Goal: Information Seeking & Learning: Learn about a topic

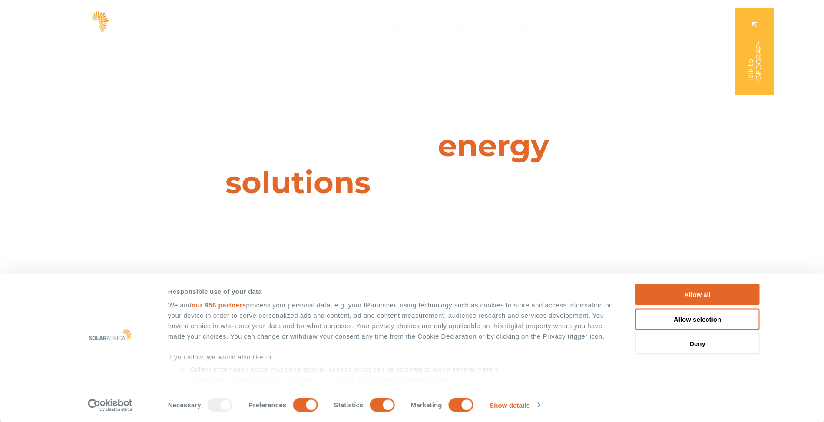
scroll to position [77, 0]
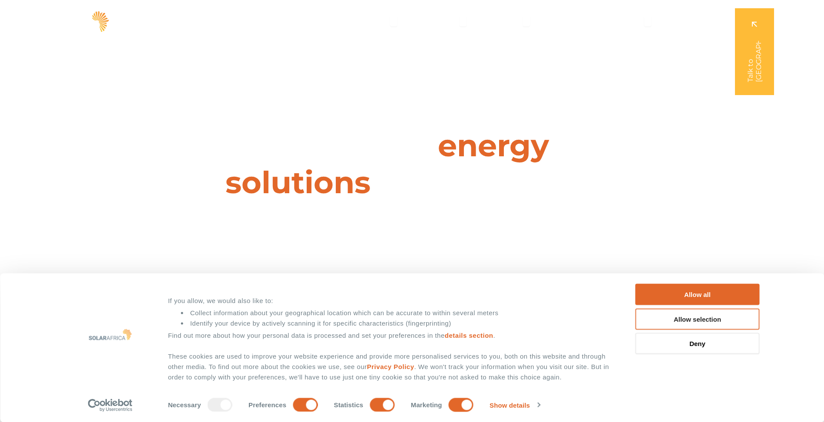
drag, startPoint x: 703, startPoint y: 292, endPoint x: 687, endPoint y: 311, distance: 25.3
click at [703, 292] on button "Allow all" at bounding box center [698, 294] width 124 height 21
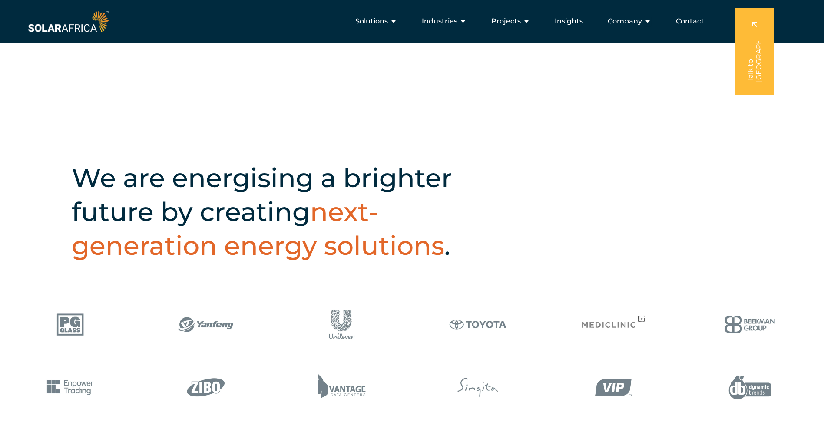
scroll to position [217, 0]
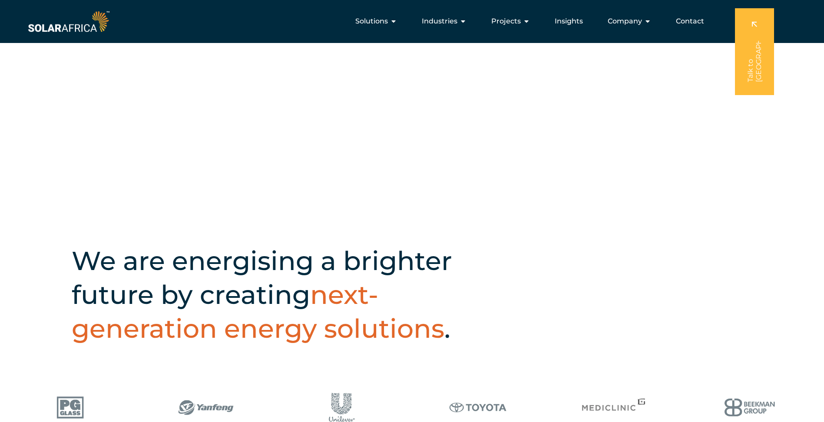
click at [31, 244] on div "We are energising a brighter future by creating next-generation energy solution…" at bounding box center [412, 291] width 824 height 173
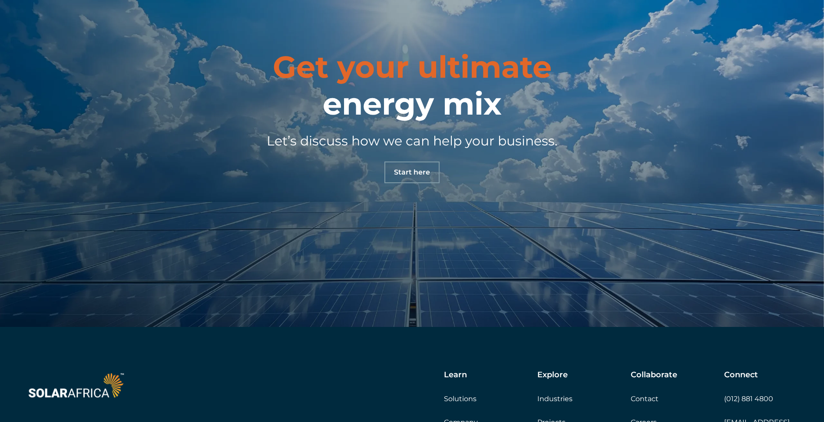
scroll to position [3080, 0]
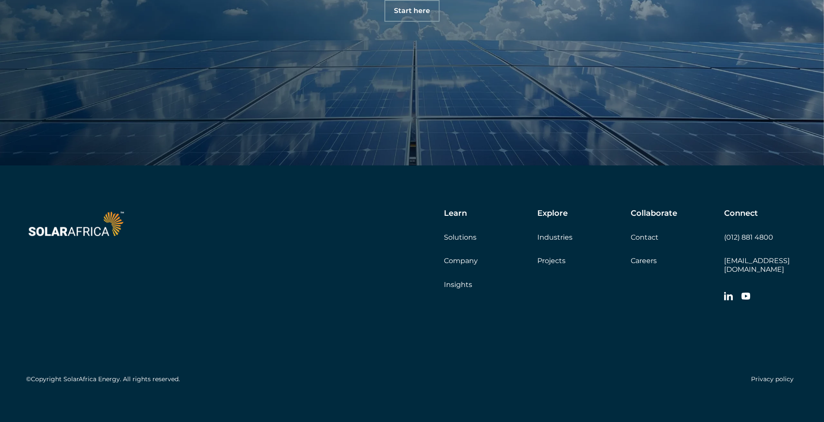
click at [645, 239] on link "Contact" at bounding box center [645, 237] width 28 height 8
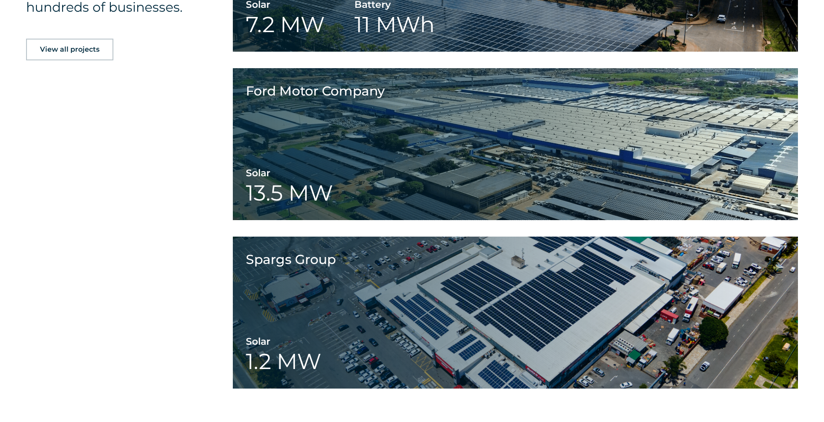
scroll to position [1406, 0]
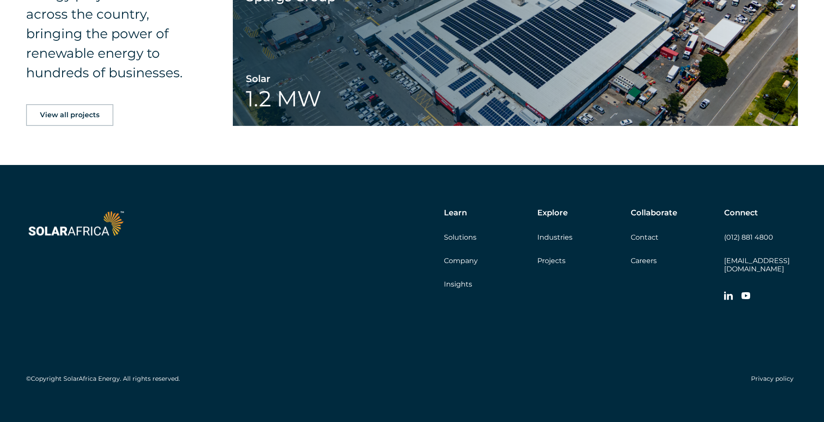
click at [553, 264] on link "Projects" at bounding box center [551, 261] width 28 height 8
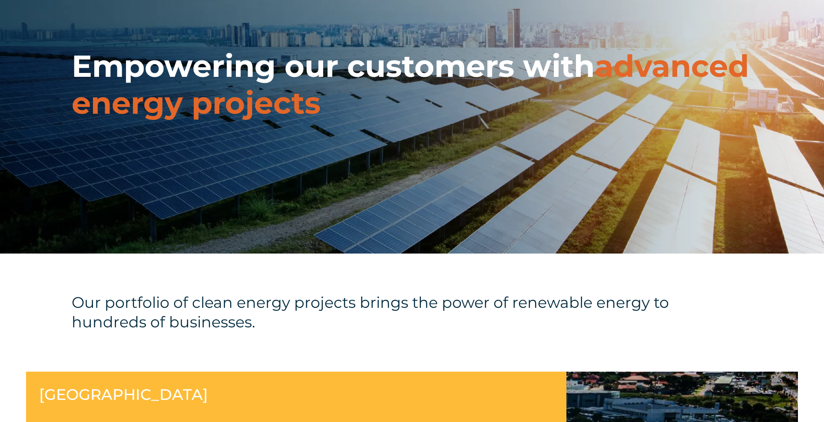
scroll to position [261, 0]
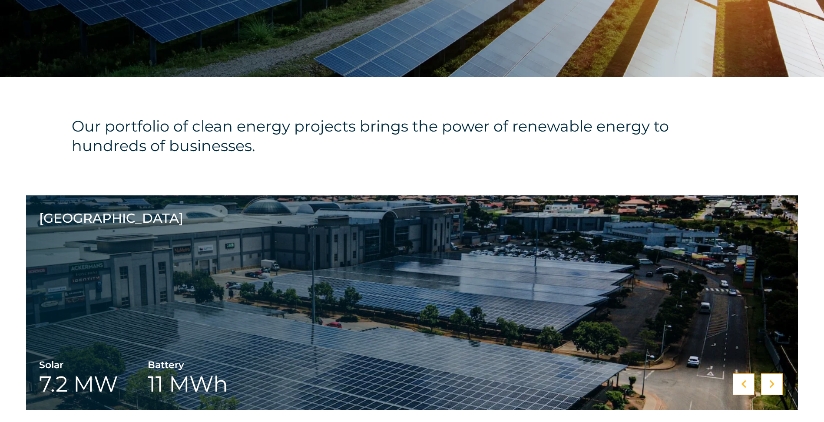
click at [483, 142] on h4 "Our portfolio of clean energy projects brings the power of renewable energy to …" at bounding box center [386, 135] width 629 height 39
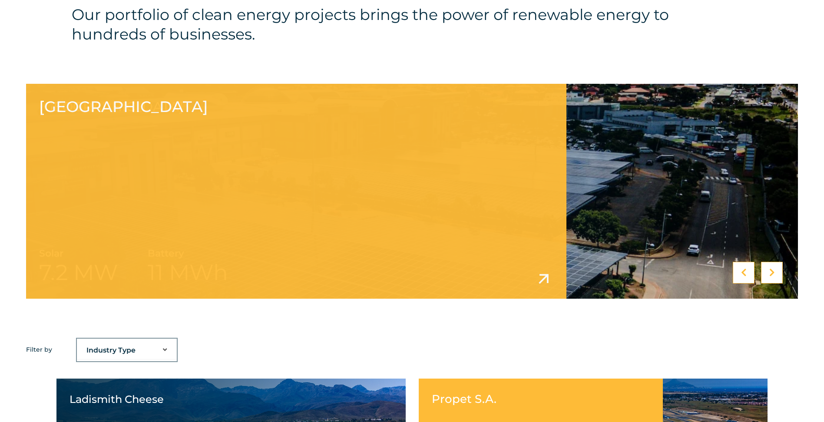
scroll to position [695, 0]
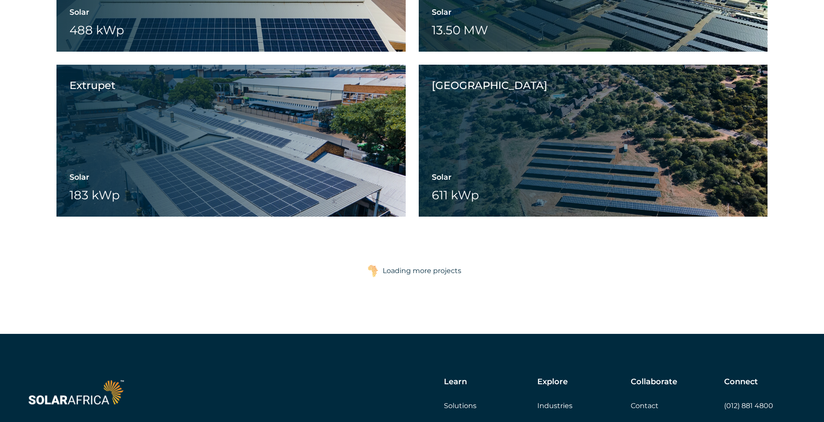
scroll to position [1515, 0]
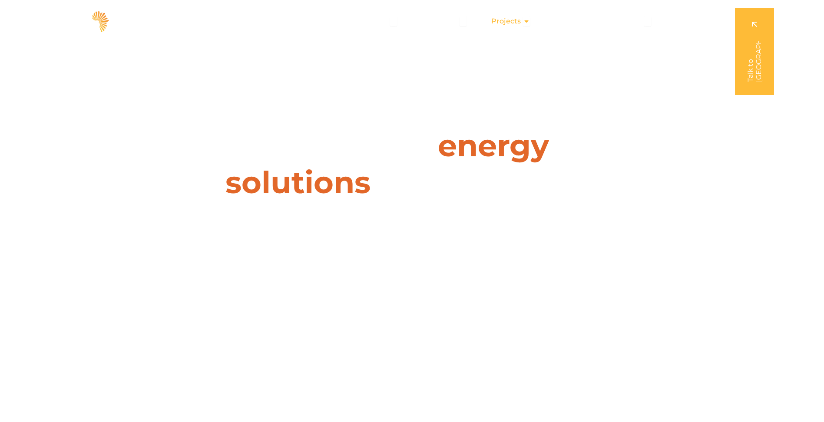
click at [525, 20] on icon "Menu" at bounding box center [526, 21] width 7 height 7
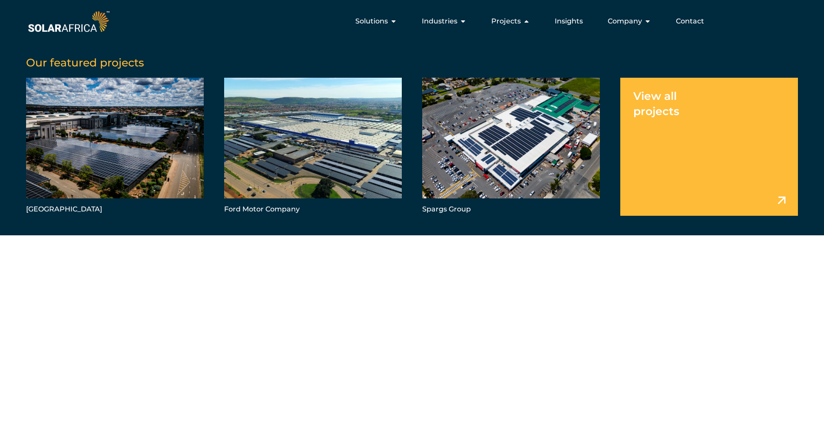
click at [655, 110] on link "Menu" at bounding box center [709, 147] width 178 height 138
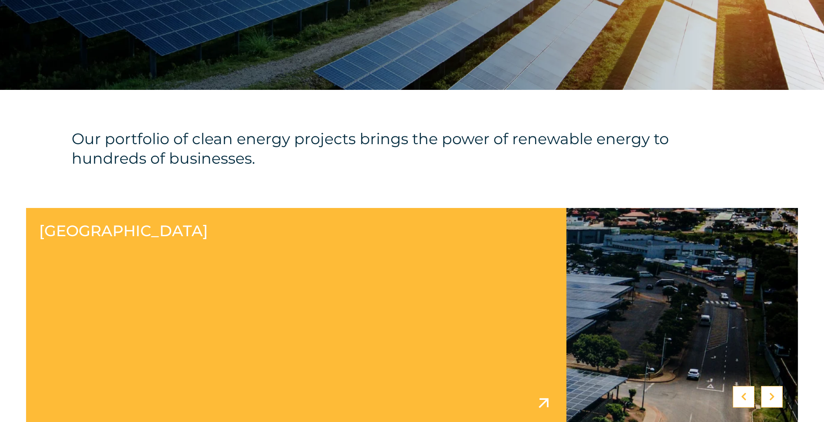
scroll to position [261, 0]
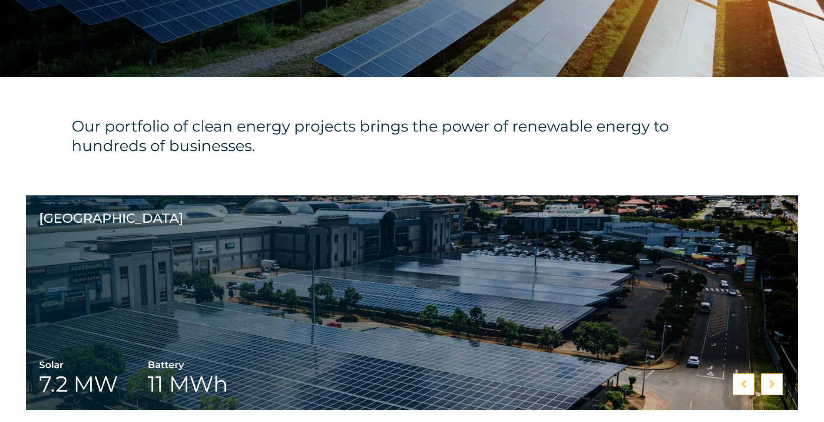
click at [505, 153] on h4 "Our portfolio of clean energy projects brings the power of renewable energy to …" at bounding box center [386, 135] width 629 height 39
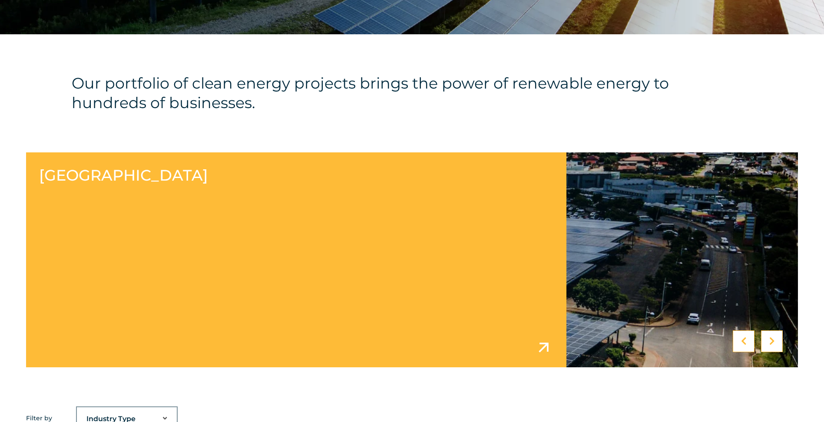
scroll to position [304, 0]
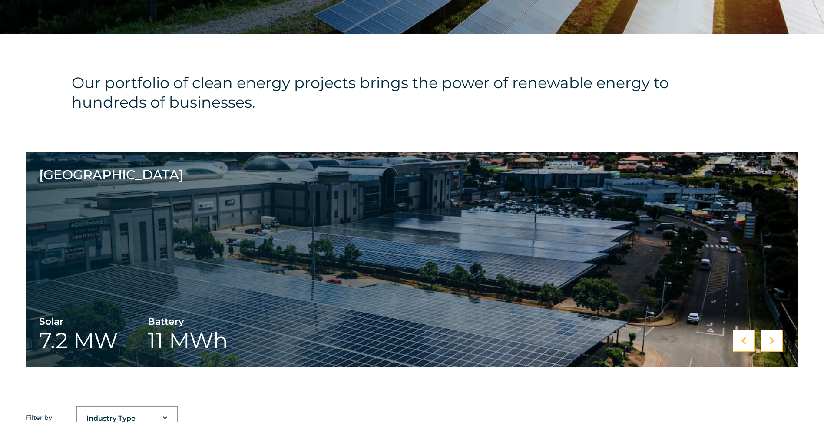
click at [774, 343] on icon at bounding box center [772, 341] width 6 height 9
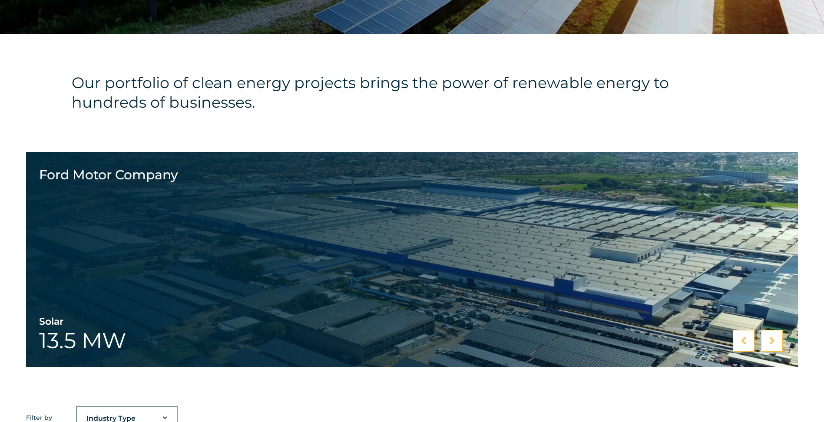
click at [774, 343] on icon at bounding box center [772, 341] width 6 height 9
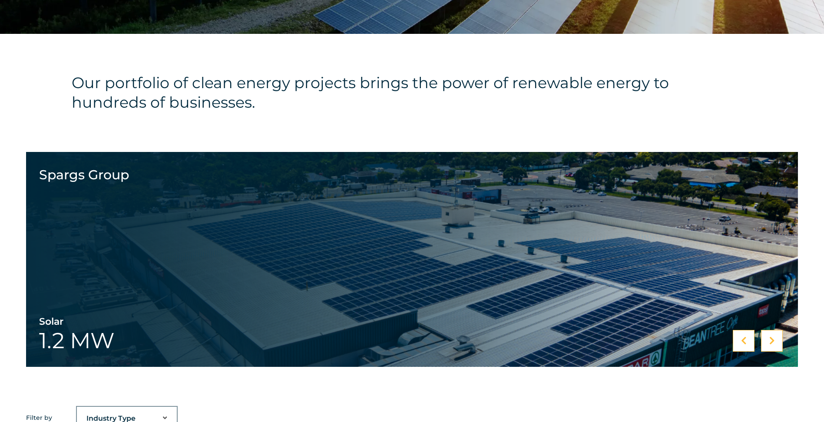
click at [774, 343] on icon at bounding box center [772, 341] width 6 height 9
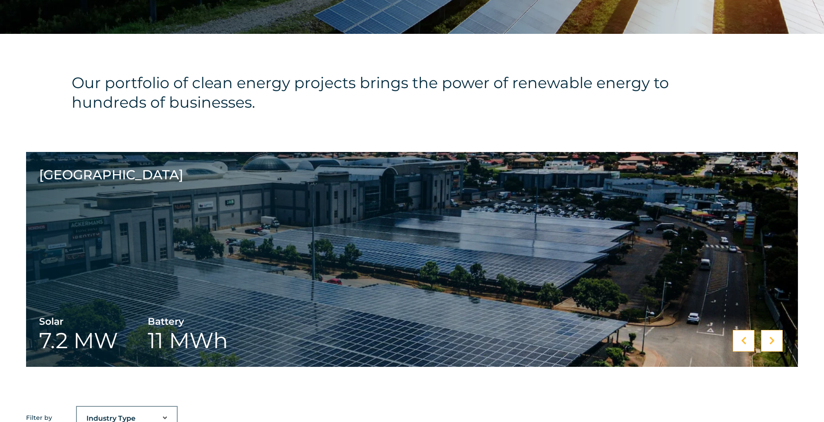
click at [774, 343] on icon at bounding box center [772, 341] width 6 height 9
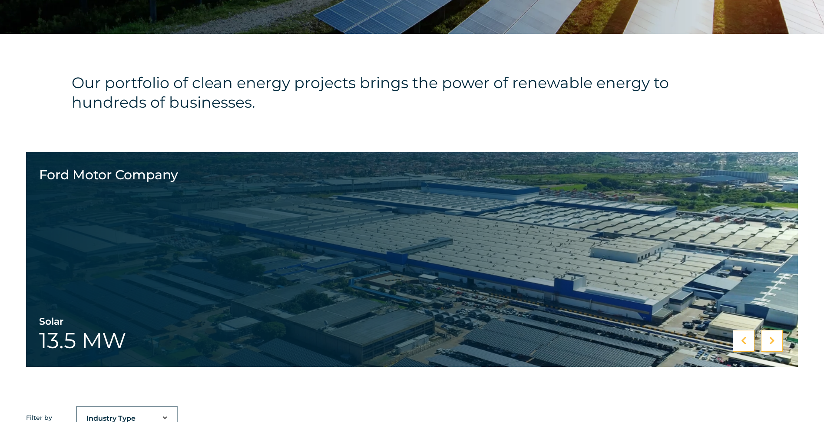
click at [774, 343] on icon at bounding box center [772, 341] width 6 height 9
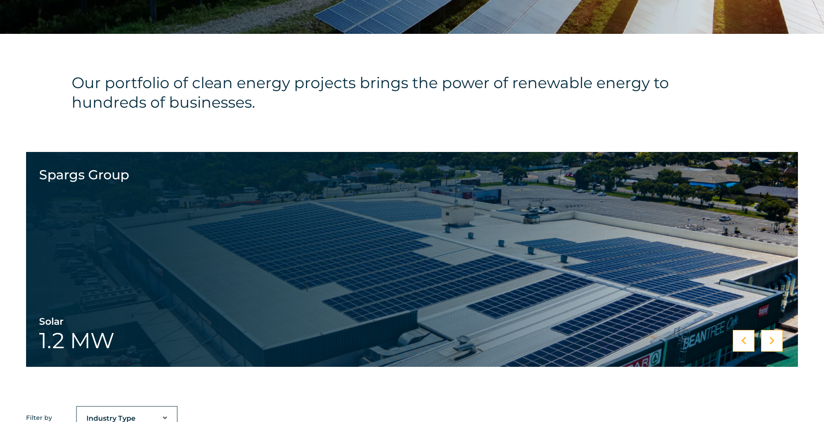
click at [774, 343] on icon at bounding box center [772, 341] width 6 height 9
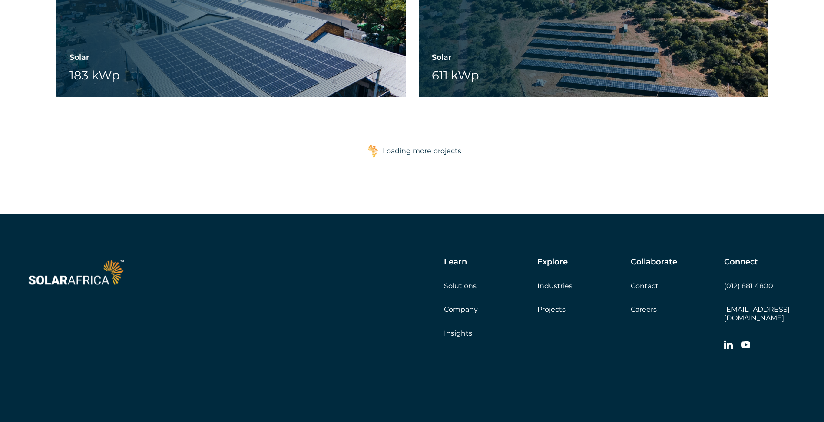
scroll to position [1477, 0]
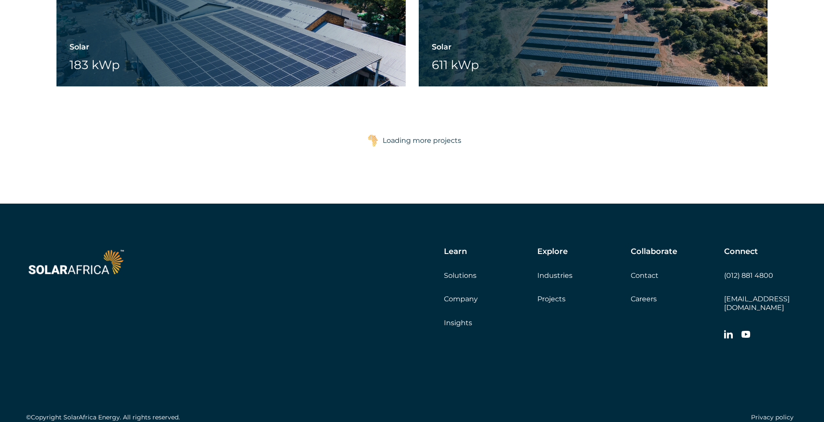
click at [460, 302] on link "Company" at bounding box center [461, 299] width 34 height 8
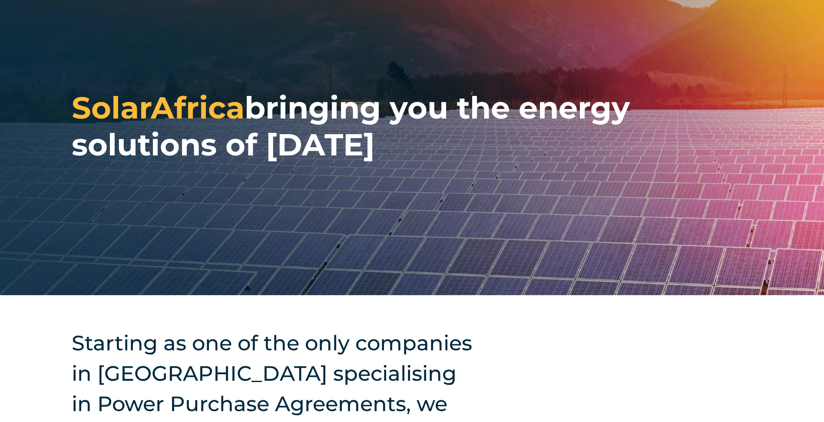
scroll to position [217, 0]
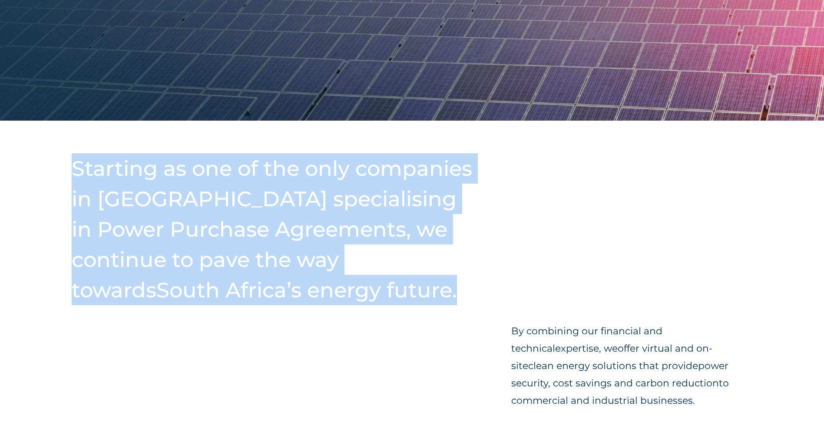
drag, startPoint x: 197, startPoint y: 291, endPoint x: 68, endPoint y: 164, distance: 181.2
click at [68, 164] on div "Starting as one of the only companies in [GEOGRAPHIC_DATA] specialising in Powe…" at bounding box center [412, 290] width 824 height 338
copy h2 "Starting as one of the only companies in [GEOGRAPHIC_DATA] specialising in Powe…"
click at [284, 258] on h2 "Starting as one of the only companies in [GEOGRAPHIC_DATA] specialising in Powe…" at bounding box center [276, 229] width 409 height 152
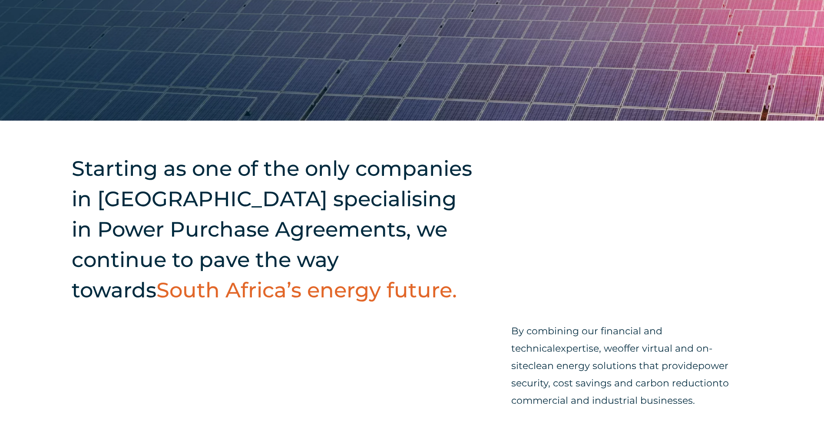
click at [353, 311] on div "Starting as one of the only companies in South Africa specialising in Power Pur…" at bounding box center [412, 290] width 824 height 338
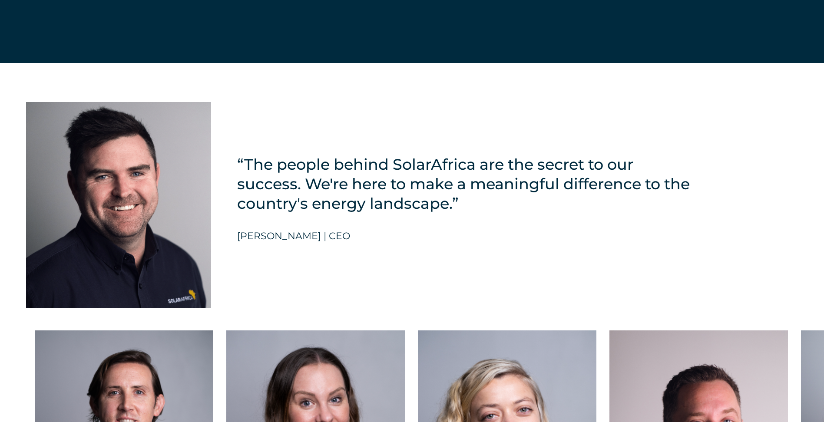
scroll to position [1955, 0]
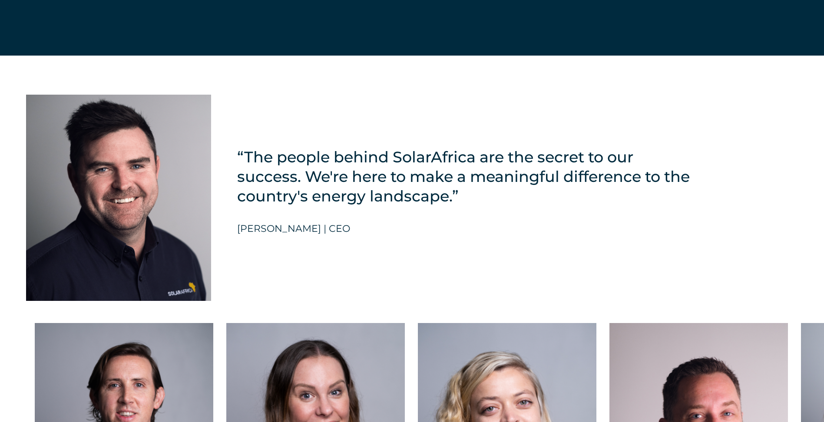
drag, startPoint x: 234, startPoint y: 236, endPoint x: 367, endPoint y: 235, distance: 132.9
click at [367, 235] on div "“The people behind SolarAfrica are the secret to our success. We're here to mak…" at bounding box center [412, 185] width 824 height 258
drag, startPoint x: 367, startPoint y: 235, endPoint x: 298, endPoint y: 175, distance: 91.4
click at [298, 175] on h5 "“The people behind SolarAfrica are the secret to our success. We're here to mak…" at bounding box center [464, 176] width 455 height 59
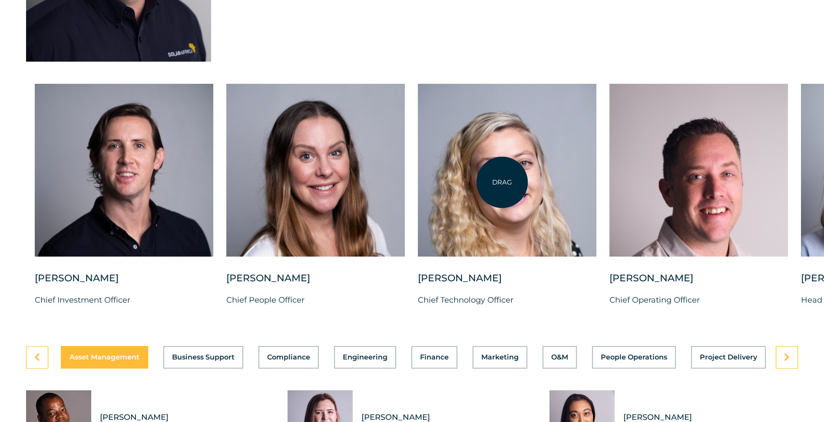
scroll to position [2216, 0]
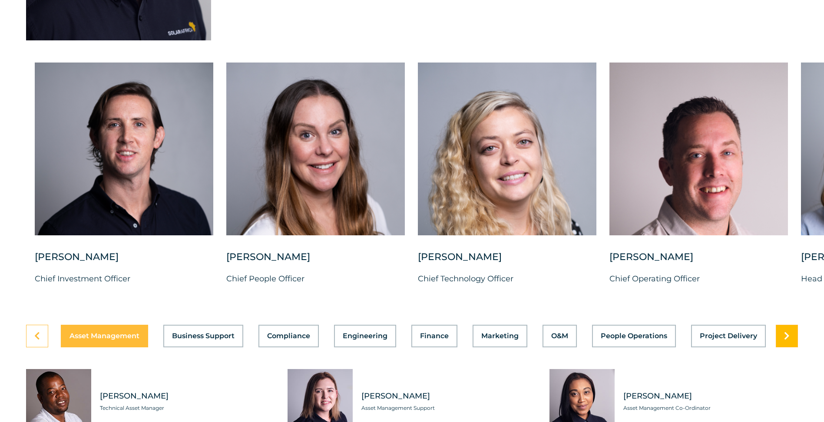
click at [790, 348] on link at bounding box center [787, 336] width 22 height 23
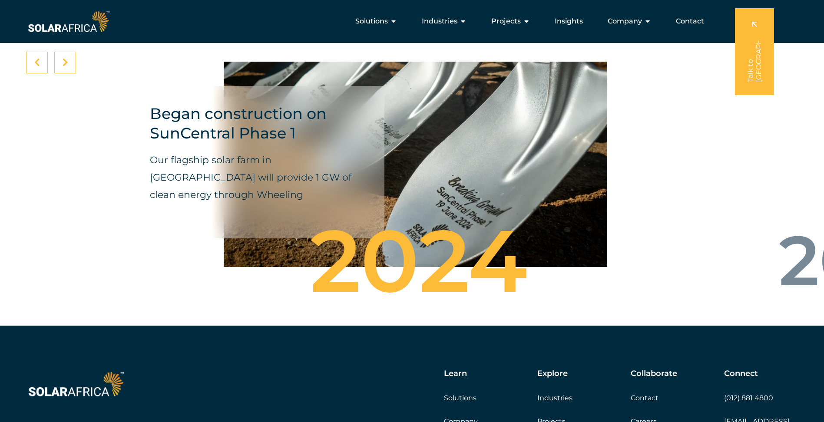
scroll to position [2867, 0]
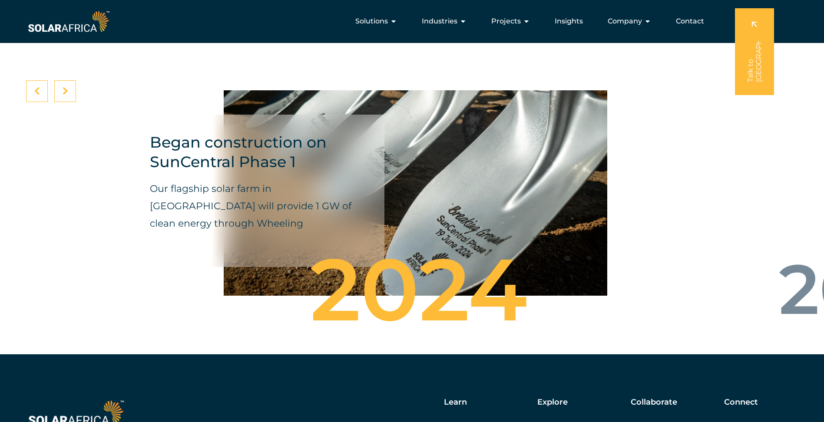
click at [222, 207] on p "Our flagship solar farm in De Aar will provide 1 GW of clean energy through Whe…" at bounding box center [254, 206] width 209 height 52
click at [224, 193] on p "Our flagship solar farm in De Aar will provide 1 GW of clean energy through Whe…" at bounding box center [254, 206] width 209 height 52
click at [274, 169] on h4 "Began construction on SunCentral Phase 1" at bounding box center [254, 151] width 209 height 39
click at [203, 205] on p "Our flagship solar farm in De Aar will provide 1 GW of clean energy through Whe…" at bounding box center [254, 206] width 209 height 52
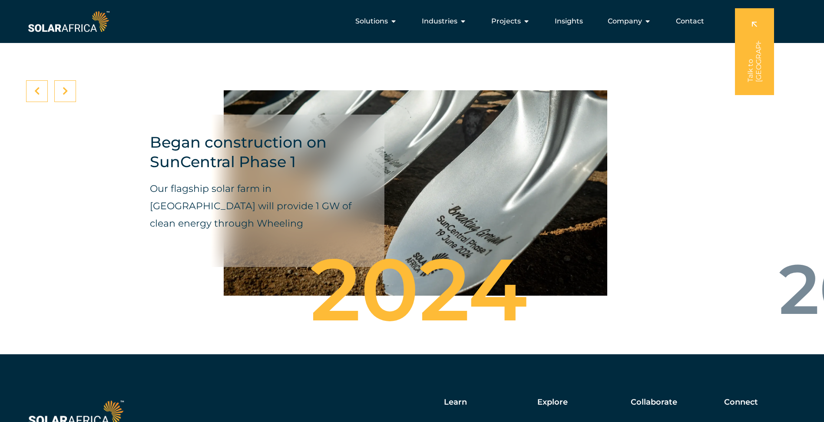
click at [251, 204] on p "Our flagship solar farm in De Aar will provide 1 GW of clean energy through Whe…" at bounding box center [254, 206] width 209 height 52
click at [66, 96] on icon at bounding box center [66, 91] width 6 height 9
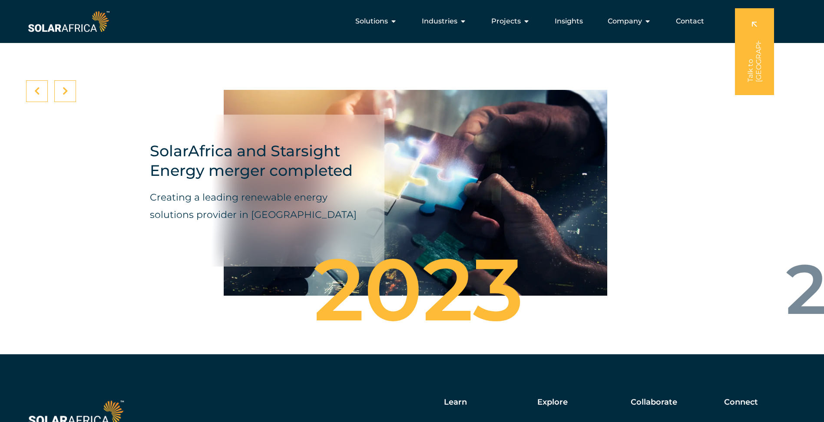
click at [66, 96] on icon at bounding box center [66, 91] width 6 height 9
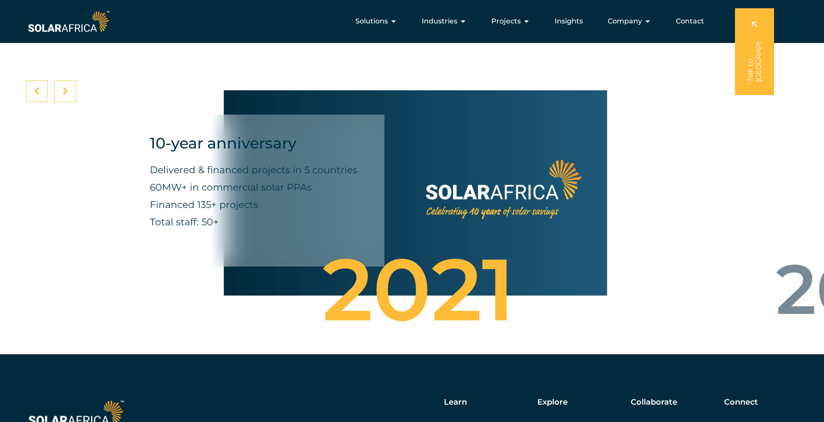
click at [66, 96] on icon at bounding box center [66, 91] width 6 height 9
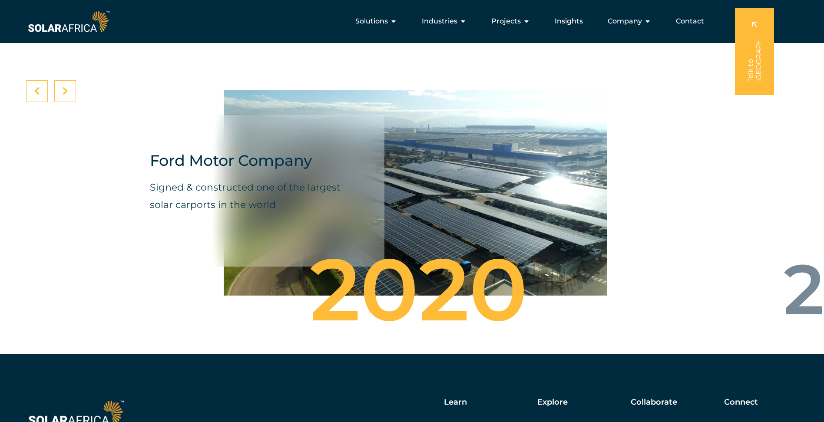
click at [66, 96] on icon at bounding box center [66, 91] width 6 height 9
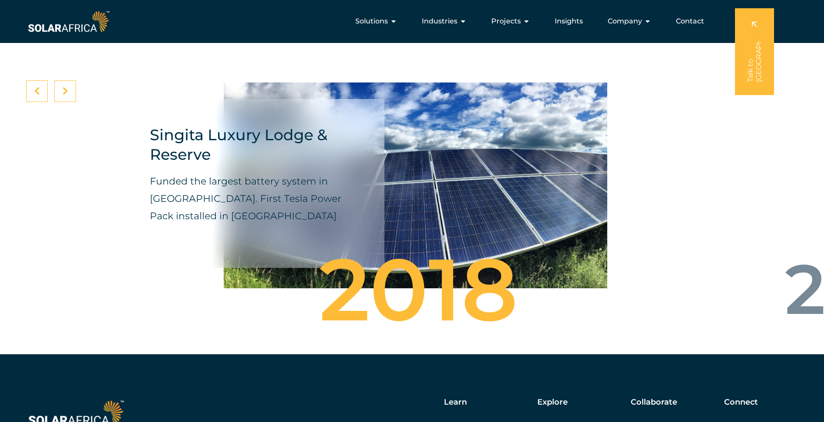
click at [66, 96] on icon at bounding box center [66, 91] width 6 height 9
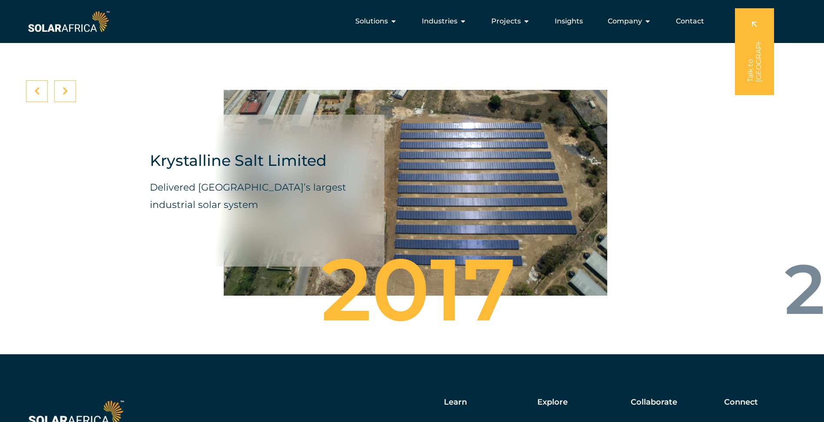
click at [66, 96] on icon at bounding box center [66, 91] width 6 height 9
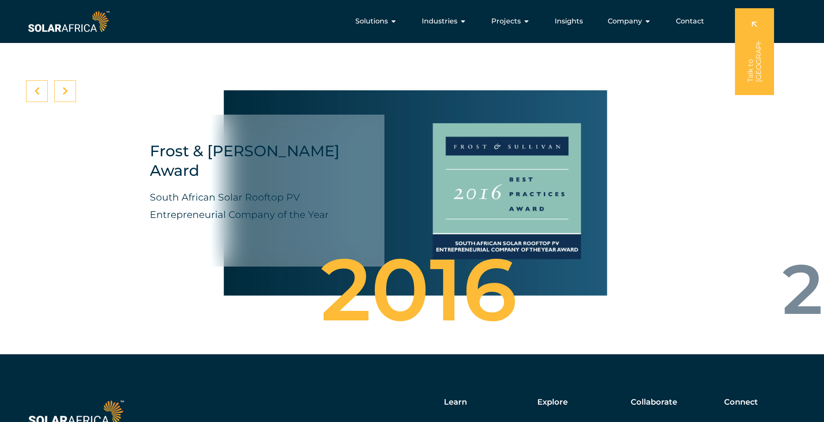
click at [66, 96] on icon at bounding box center [66, 91] width 6 height 9
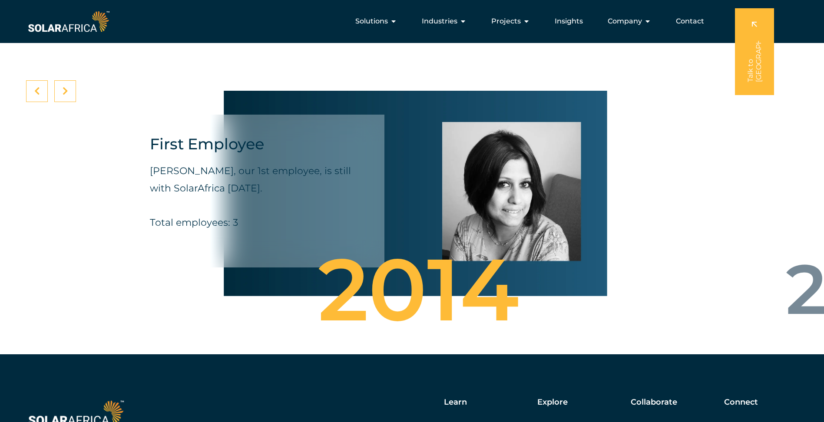
click at [66, 96] on icon at bounding box center [66, 91] width 6 height 9
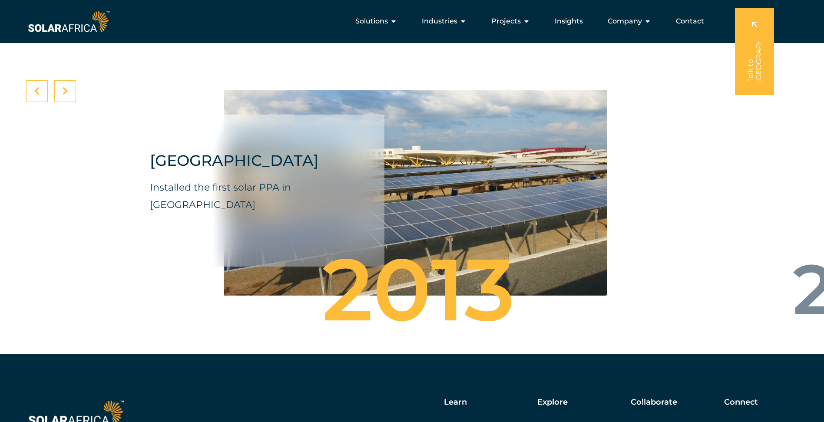
click at [66, 96] on icon at bounding box center [66, 91] width 6 height 9
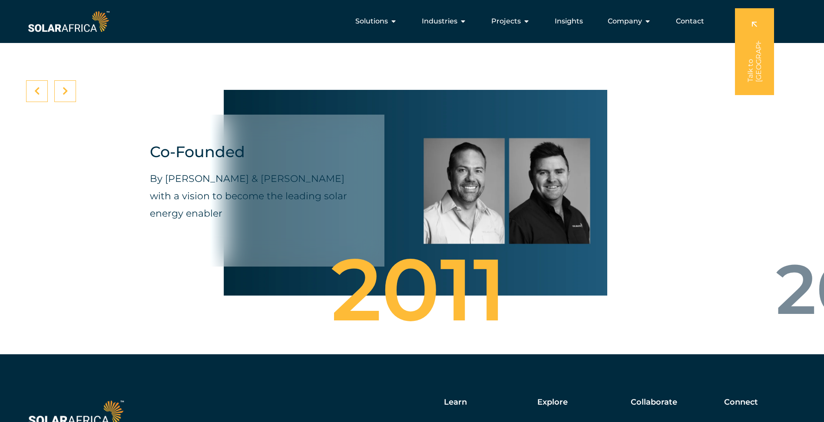
click at [66, 96] on icon at bounding box center [66, 91] width 6 height 9
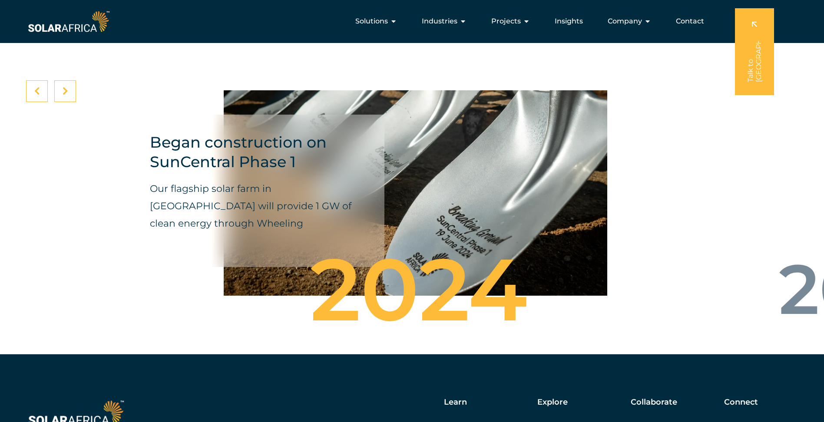
click at [66, 96] on icon at bounding box center [66, 91] width 6 height 9
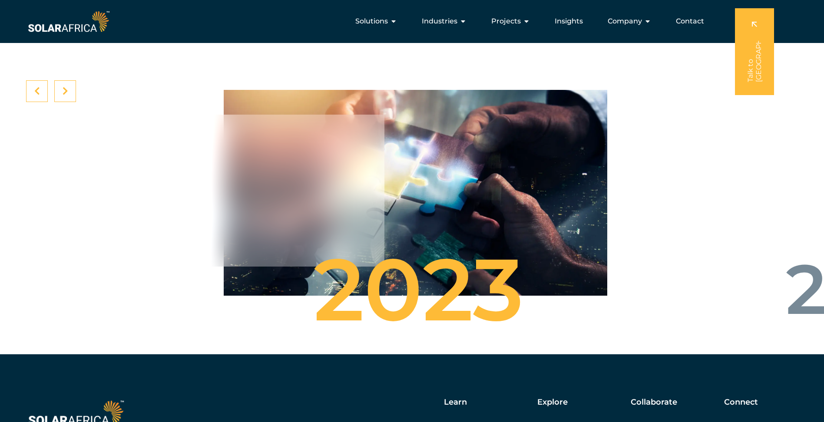
click at [36, 96] on icon at bounding box center [37, 91] width 6 height 9
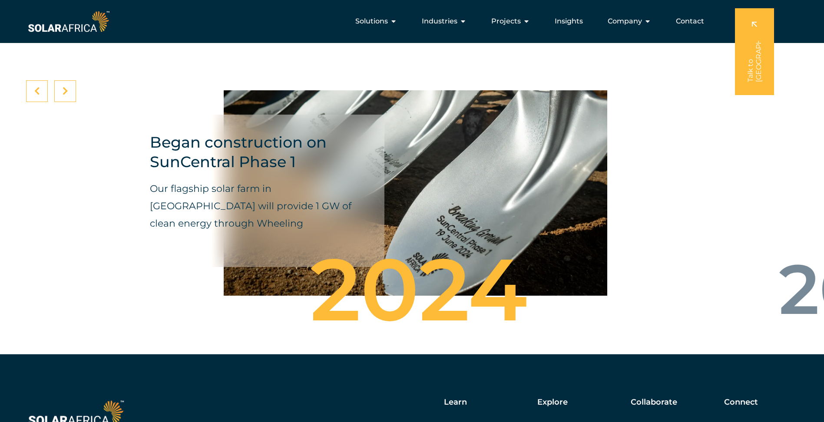
click at [176, 154] on h4 "Began construction on SunCentral Phase 1" at bounding box center [254, 151] width 209 height 39
click at [650, 19] on icon "Menu" at bounding box center [647, 21] width 7 height 7
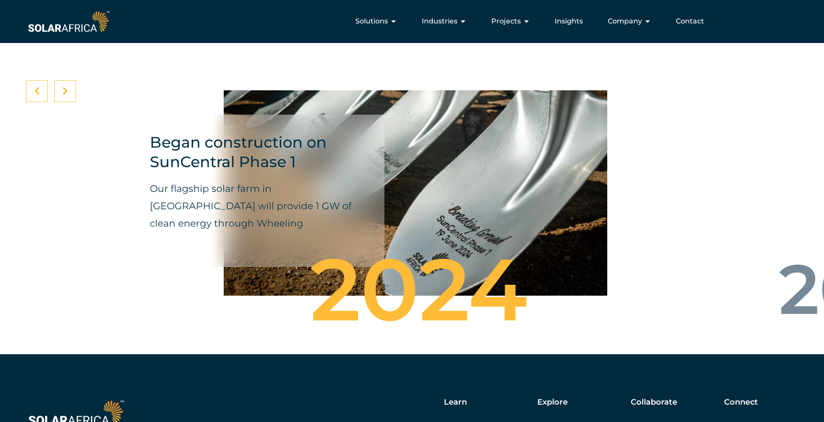
click at [189, 192] on p "Our flagship solar farm in De Aar will provide 1 GW of clean energy through Whe…" at bounding box center [254, 206] width 209 height 52
click at [191, 209] on p "Our flagship solar farm in De Aar will provide 1 GW of clean energy through Whe…" at bounding box center [254, 206] width 209 height 52
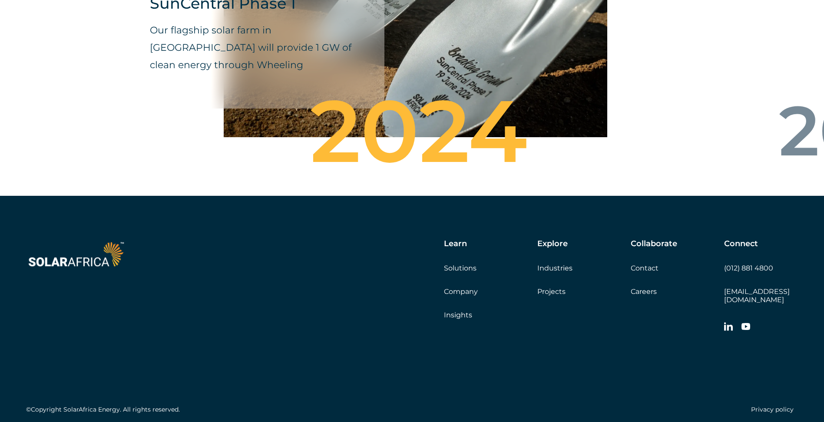
scroll to position [3041, 0]
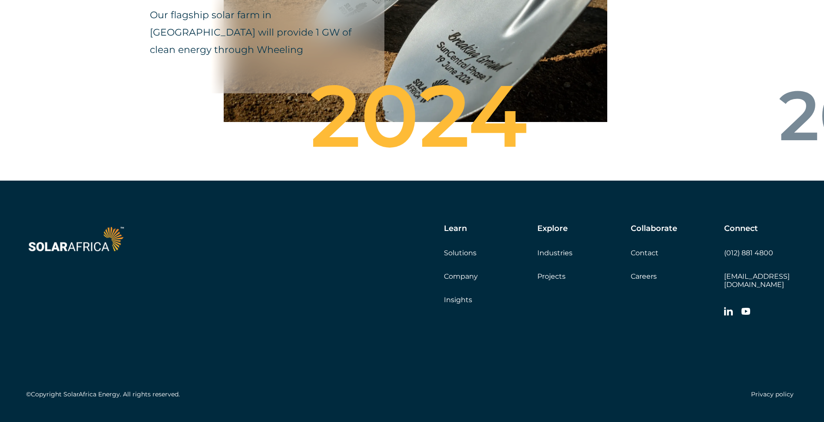
click at [462, 304] on link "Insights" at bounding box center [458, 300] width 28 height 8
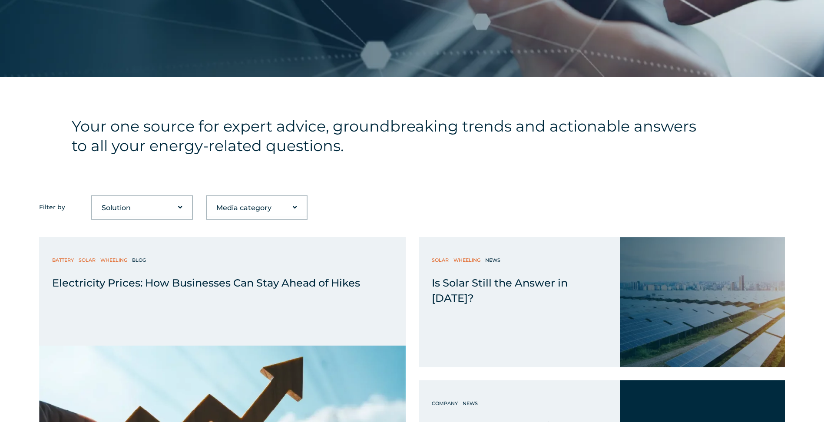
click at [543, 198] on div "Filter by Solution Battery Biogas Gas-to-power RECs Solar Trading Wheeling Medi…" at bounding box center [412, 207] width 746 height 24
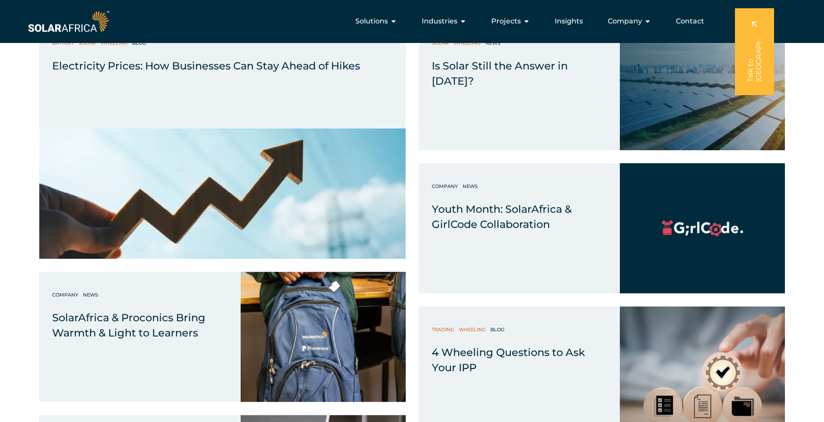
scroll to position [304, 0]
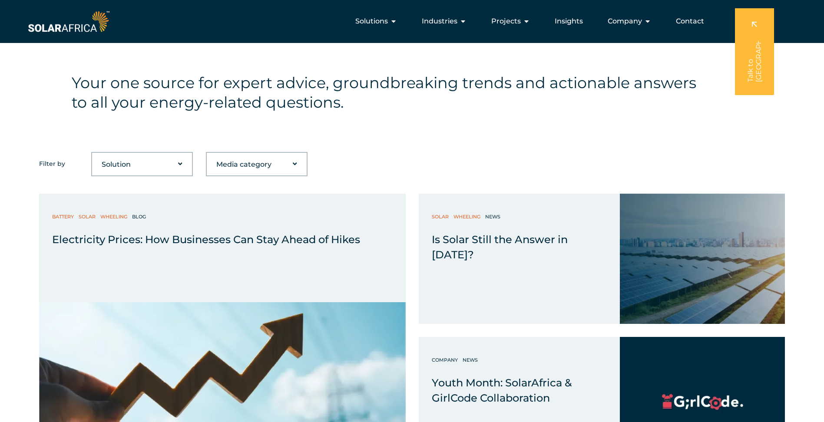
click at [180, 162] on select "Solution Battery Biogas Gas-to-power RECs Solar Trading Wheeling" at bounding box center [142, 164] width 100 height 17
click at [292, 164] on select "Media category Blog Company Guide News Podcast Video" at bounding box center [257, 164] width 100 height 17
select select "64"
click at [207, 156] on select "Media category Blog Company Guide News Podcast Video" at bounding box center [257, 164] width 100 height 17
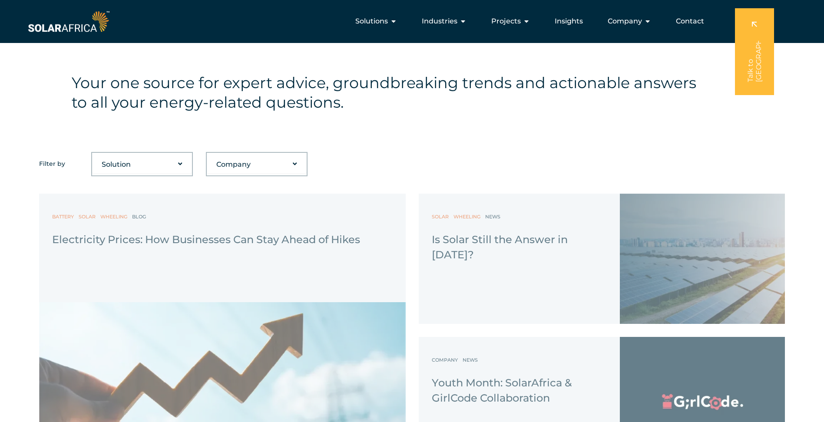
click at [556, 114] on div "Your one source for expert advice, groundbreaking trends and actionable answers…" at bounding box center [412, 93] width 824 height 118
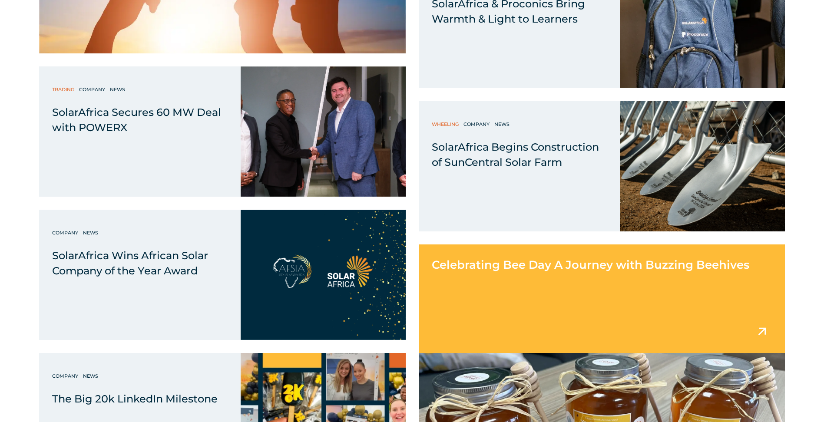
scroll to position [695, 0]
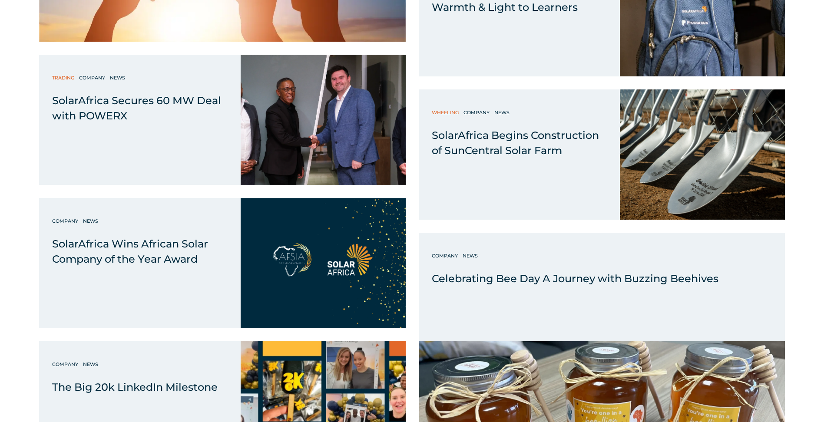
drag, startPoint x: 18, startPoint y: 117, endPoint x: 16, endPoint y: 128, distance: 10.6
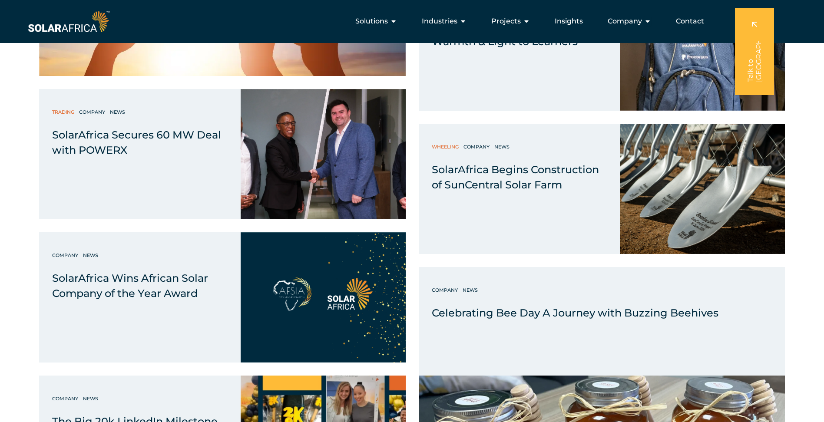
scroll to position [652, 0]
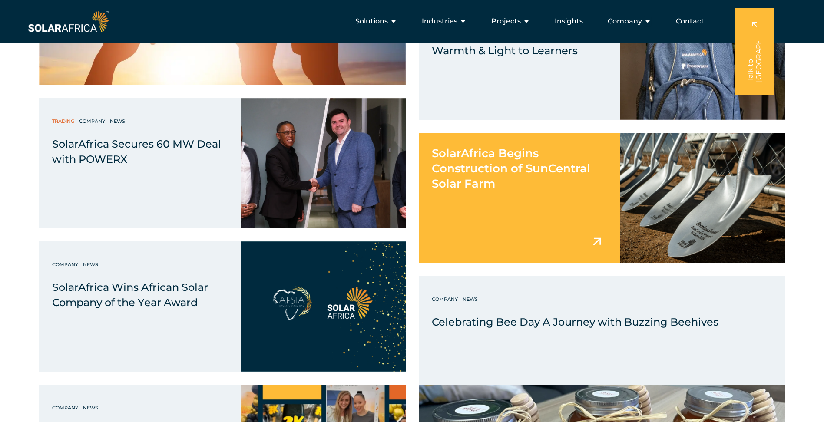
click at [522, 186] on div "SolarAfrica Begins Construction of SunCentral Solar Farm" at bounding box center [520, 162] width 202 height 59
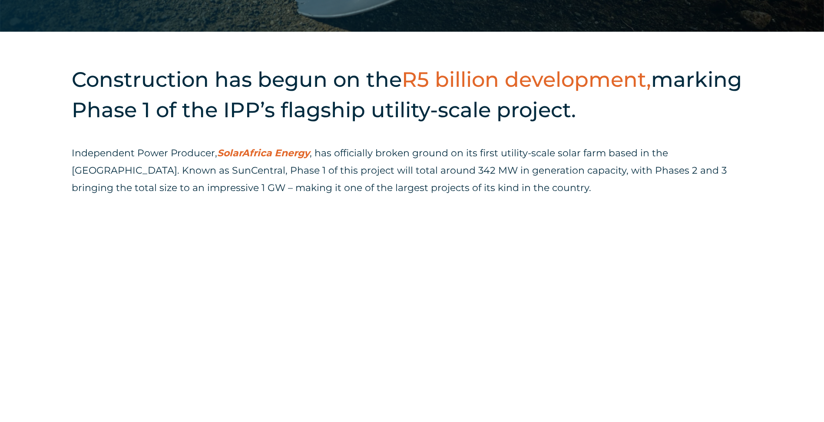
scroll to position [391, 0]
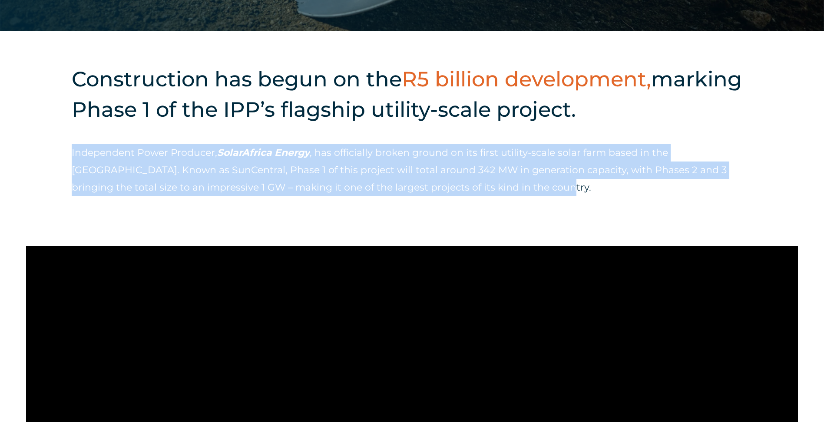
drag, startPoint x: 522, startPoint y: 190, endPoint x: 60, endPoint y: 153, distance: 463.7
click at [60, 153] on div "Construction has begun on the R5 billion development, marking Phase 1 of the IP…" at bounding box center [412, 138] width 824 height 215
copy p "Independent Power Producer, SolarAfrica Energy , has officially broken ground o…"
drag, startPoint x: 60, startPoint y: 153, endPoint x: 195, endPoint y: 173, distance: 137.0
click at [195, 173] on p "Independent Power Producer, SolarAfrica Energy , has officially broken ground o…" at bounding box center [412, 170] width 681 height 52
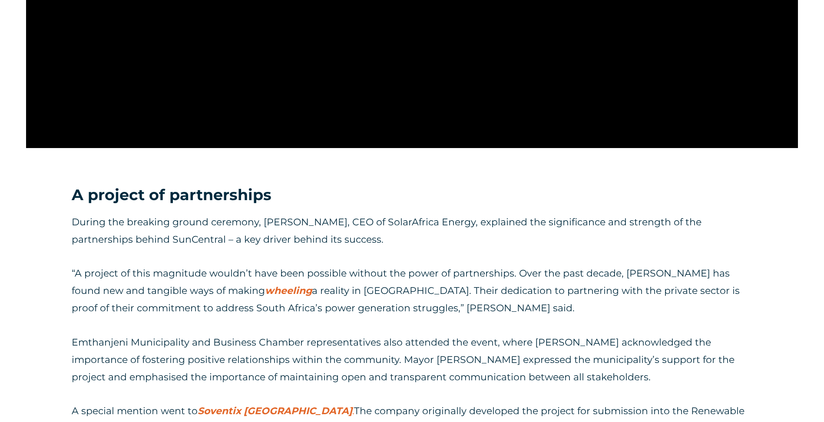
scroll to position [938, 0]
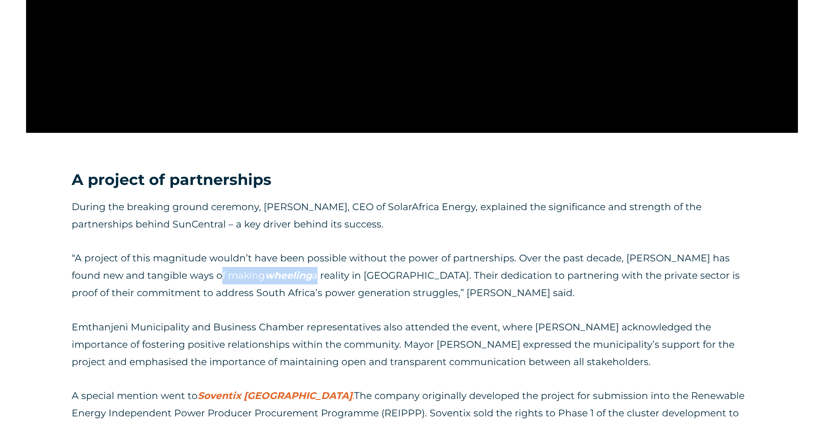
drag, startPoint x: 190, startPoint y: 277, endPoint x: 241, endPoint y: 275, distance: 50.8
click at [241, 275] on p "“A project of this magnitude wouldn’t have been possible without the power of p…" at bounding box center [412, 276] width 681 height 52
drag, startPoint x: 47, startPoint y: 258, endPoint x: 46, endPoint y: 264, distance: 5.3
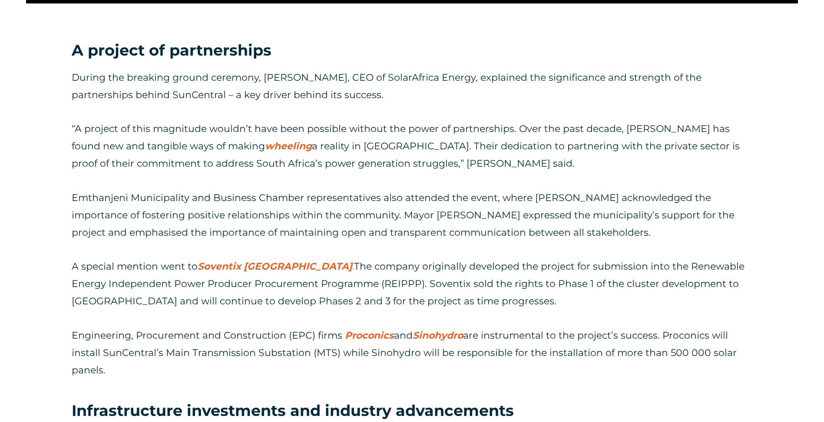
scroll to position [1068, 0]
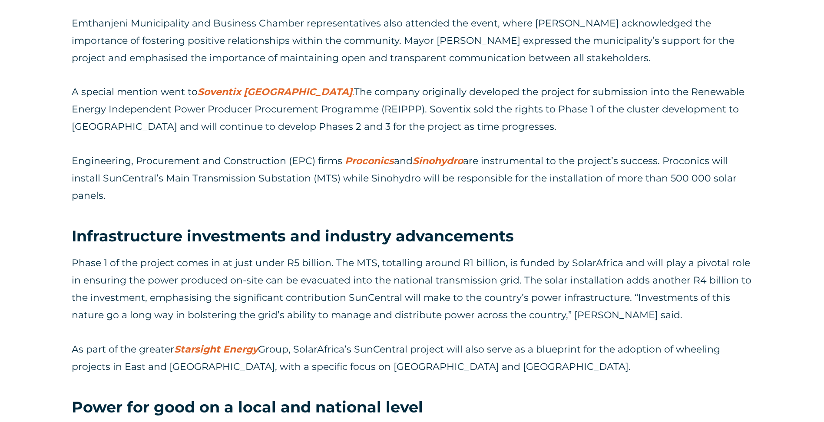
scroll to position [1285, 0]
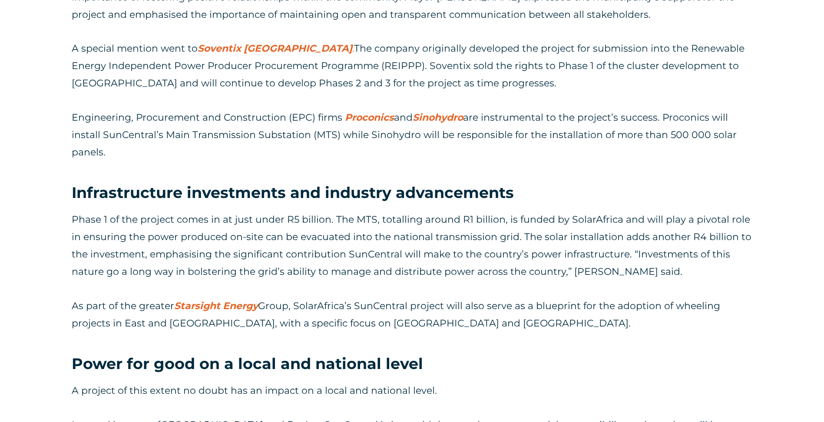
click at [43, 214] on div "A project of partnerships During the breaking ground ceremony, [PERSON_NAME], C…" at bounding box center [412, 408] width 824 height 1247
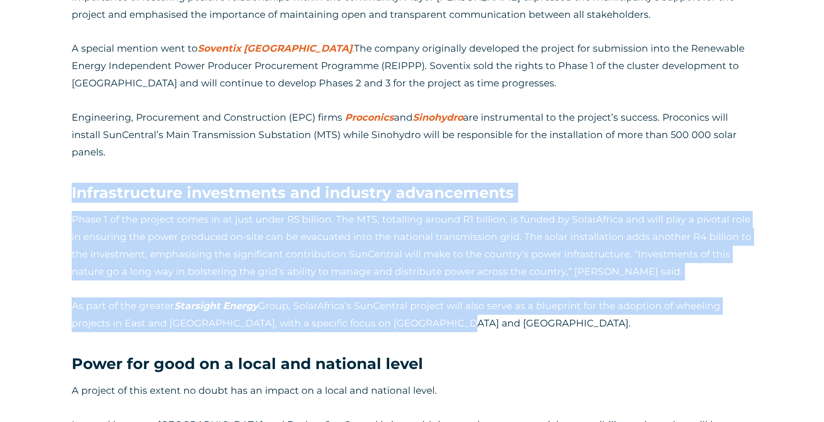
drag, startPoint x: 52, startPoint y: 190, endPoint x: 604, endPoint y: 321, distance: 567.5
click at [604, 321] on div "A project of partnerships During the breaking ground ceremony, [PERSON_NAME], C…" at bounding box center [412, 408] width 824 height 1247
drag, startPoint x: 604, startPoint y: 321, endPoint x: 592, endPoint y: 322, distance: 12.2
click at [592, 322] on p "As part of the greater Starsight Energy Group, SolarAfrica’s SunCentral project…" at bounding box center [412, 315] width 681 height 35
drag, startPoint x: 489, startPoint y: 321, endPoint x: 45, endPoint y: 159, distance: 472.7
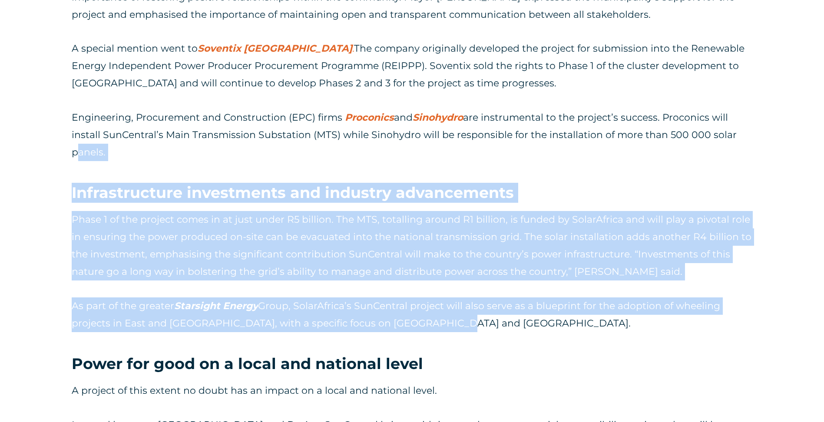
click at [45, 159] on div "A project of partnerships During the breaking ground ceremony, [PERSON_NAME], C…" at bounding box center [412, 408] width 824 height 1247
drag, startPoint x: 45, startPoint y: 159, endPoint x: 53, endPoint y: 248, distance: 89.0
click at [53, 248] on div "A project of partnerships During the breaking ground ceremony, [PERSON_NAME], C…" at bounding box center [412, 408] width 824 height 1247
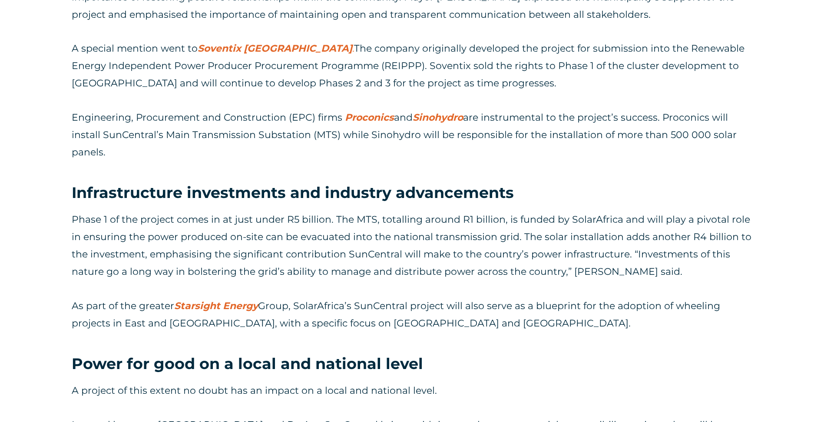
click at [52, 276] on div "A project of partnerships During the breaking ground ceremony, [PERSON_NAME], C…" at bounding box center [412, 408] width 824 height 1247
click at [510, 335] on div "Phase 1 of the project comes in at just under R5 billion. The MTS, totalling ar…" at bounding box center [412, 278] width 681 height 152
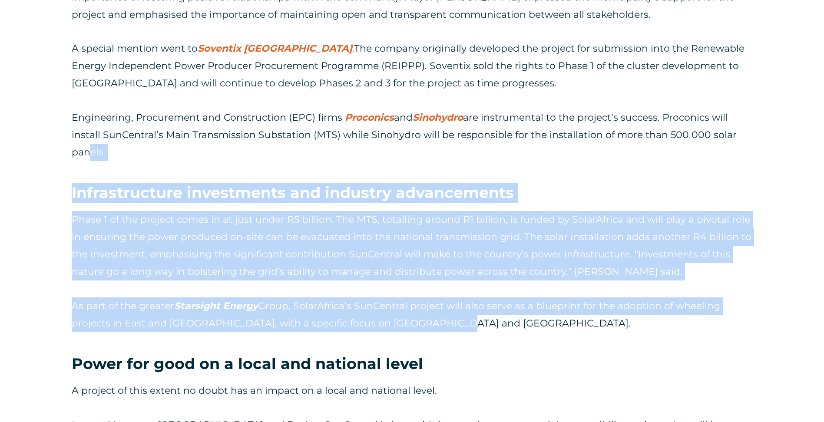
drag, startPoint x: 485, startPoint y: 332, endPoint x: 82, endPoint y: 160, distance: 438.3
click at [82, 160] on div "A project of partnerships During the breaking ground ceremony, [PERSON_NAME], C…" at bounding box center [412, 408] width 824 height 1247
click at [519, 350] on div "Phase 1 of the project comes in at just under R5 billion. The MTS, totalling ar…" at bounding box center [412, 278] width 681 height 152
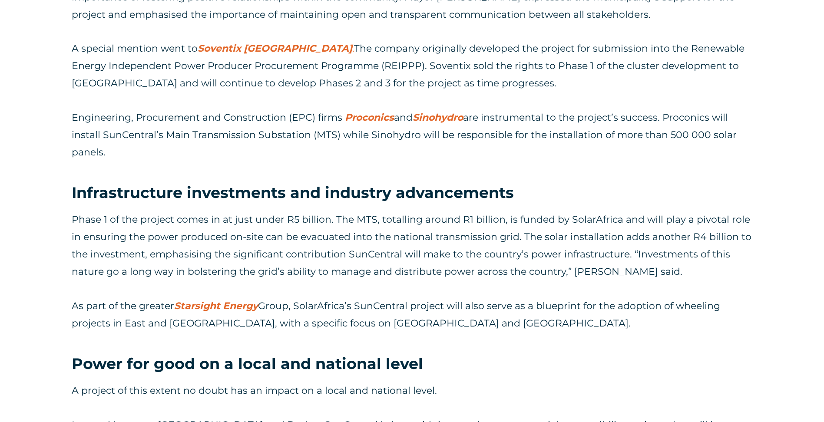
click at [563, 366] on h3 "Power for good on a local and national level" at bounding box center [412, 364] width 681 height 20
click at [562, 307] on p "As part of the greater Starsight Energy Group, SolarAfrica’s SunCentral project…" at bounding box center [412, 315] width 681 height 35
drag, startPoint x: 562, startPoint y: 307, endPoint x: 593, endPoint y: 340, distance: 45.2
click at [593, 340] on div "Phase 1 of the project comes in at just under R5 billion. The MTS, totalling ar…" at bounding box center [412, 278] width 681 height 152
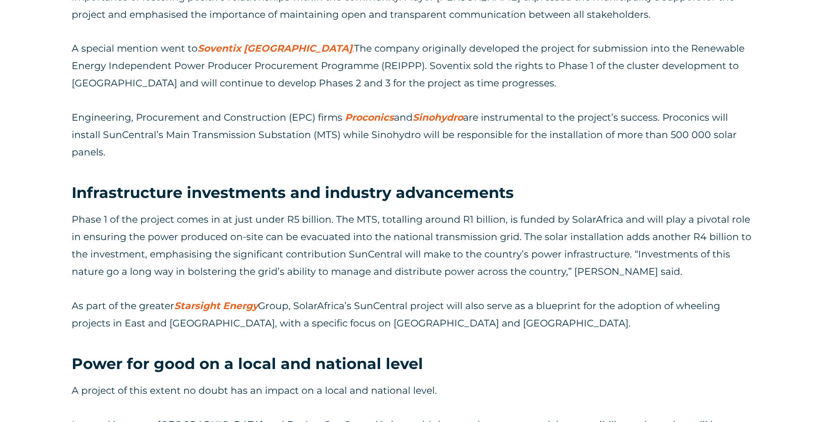
click at [583, 345] on div "Phase 1 of the project comes in at just under R5 billion. The MTS, totalling ar…" at bounding box center [412, 278] width 681 height 152
click at [582, 345] on div "Phase 1 of the project comes in at just under R5 billion. The MTS, totalling ar…" at bounding box center [412, 278] width 681 height 152
drag, startPoint x: 676, startPoint y: 306, endPoint x: 109, endPoint y: 323, distance: 566.7
click at [109, 323] on p "As part of the greater Starsight Energy Group, SolarAfrica’s SunCentral project…" at bounding box center [412, 315] width 681 height 35
click at [41, 296] on div "A project of partnerships During the breaking ground ceremony, [PERSON_NAME], C…" at bounding box center [412, 408] width 824 height 1247
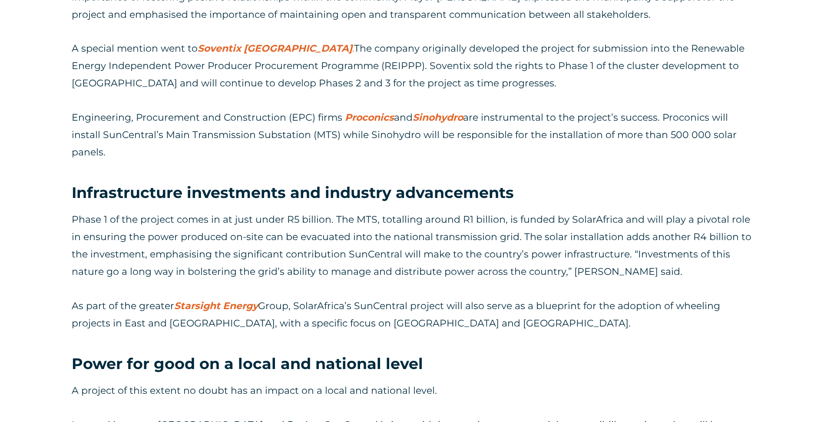
click at [35, 329] on div "A project of partnerships During the breaking ground ceremony, [PERSON_NAME], C…" at bounding box center [412, 408] width 824 height 1247
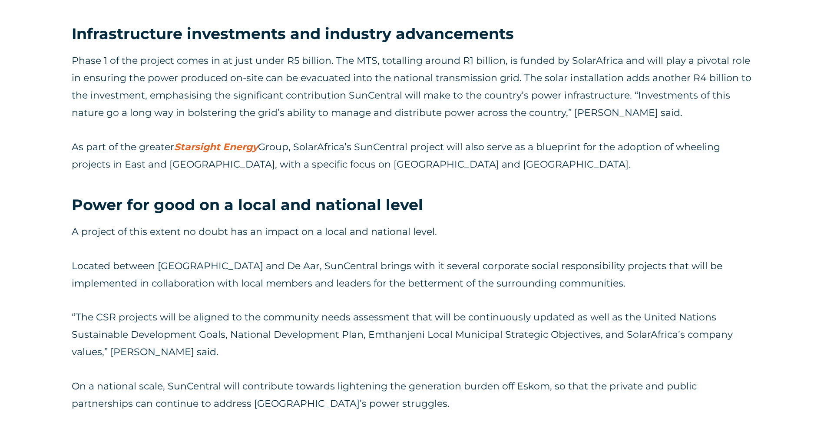
scroll to position [1459, 0]
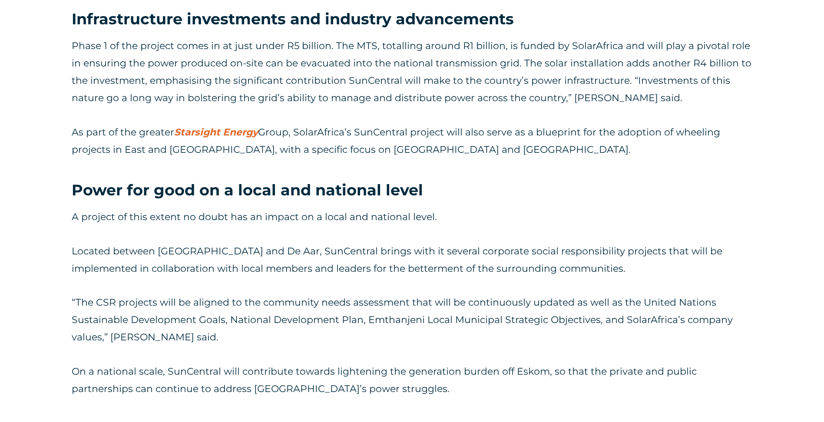
click at [28, 204] on div "A project of partnerships During the breaking ground ceremony, [PERSON_NAME], C…" at bounding box center [412, 235] width 824 height 1247
click at [39, 272] on div "A project of partnerships During the breaking ground ceremony, [PERSON_NAME], C…" at bounding box center [412, 235] width 824 height 1247
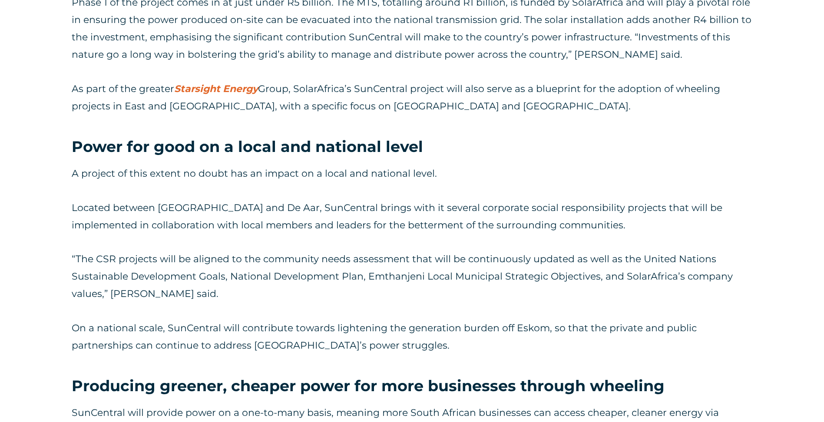
scroll to position [1546, 0]
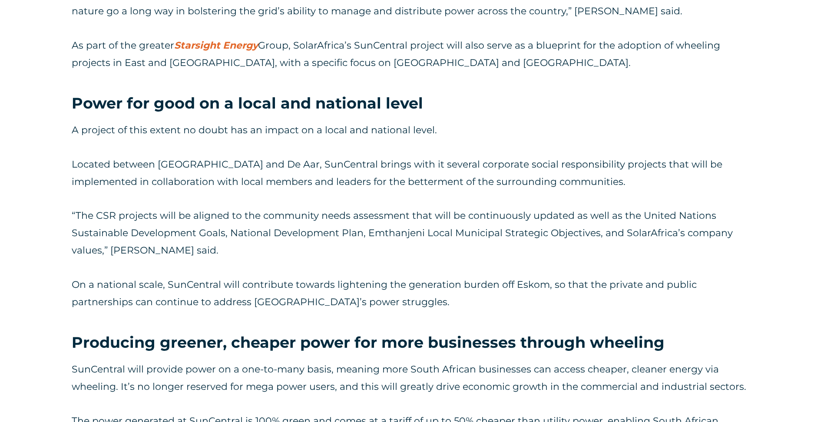
click at [40, 241] on div "A project of partnerships During the breaking ground ceremony, [PERSON_NAME], C…" at bounding box center [412, 148] width 824 height 1247
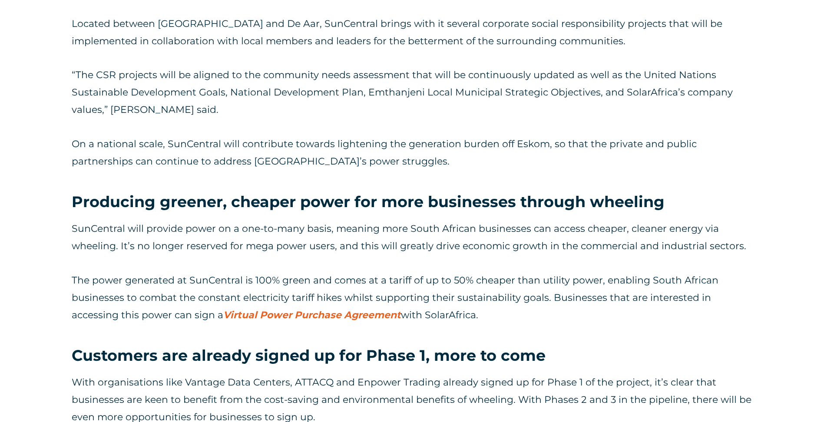
scroll to position [1720, 0]
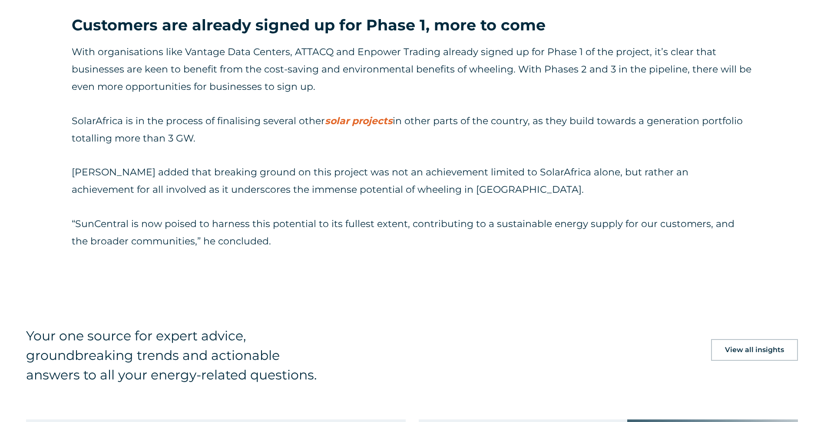
scroll to position [2067, 0]
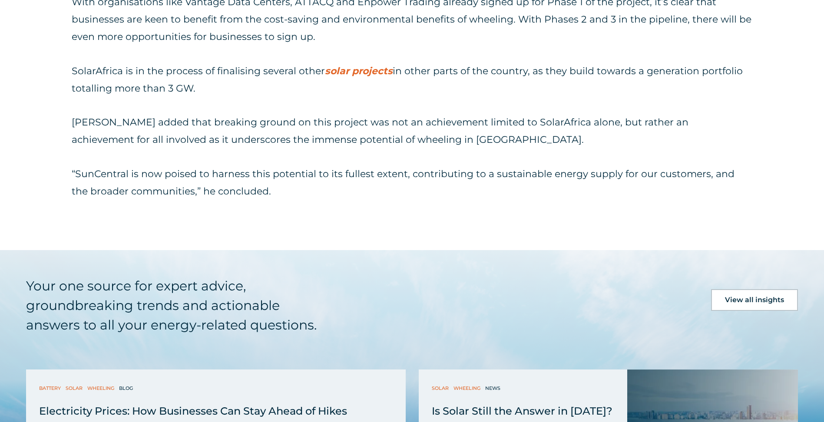
click at [318, 195] on p "“SunCentral is now poised to harness this potential to its fullest extent, cont…" at bounding box center [412, 183] width 681 height 35
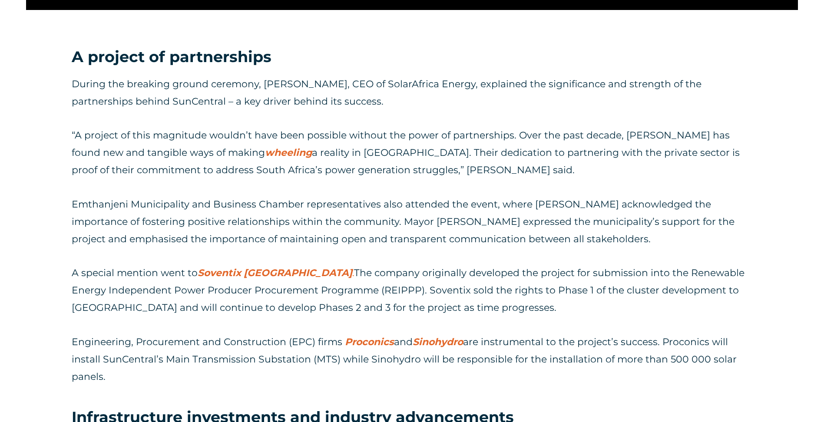
scroll to position [1068, 0]
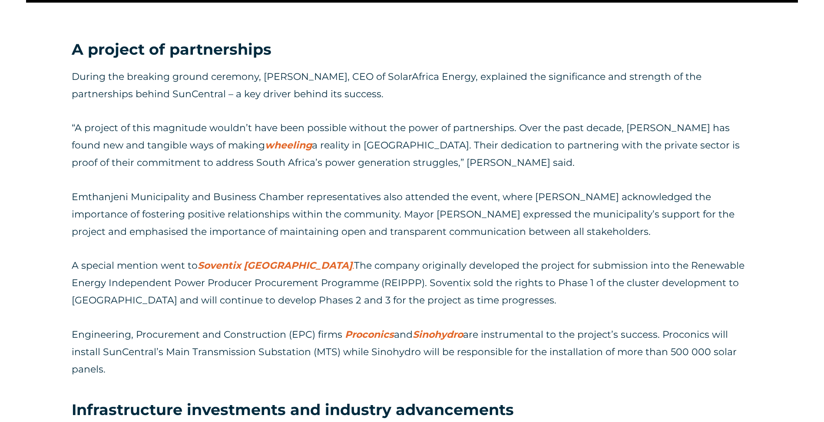
click at [610, 163] on p "“A project of this magnitude wouldn’t have been possible without the power of p…" at bounding box center [412, 145] width 681 height 52
